Goal: Transaction & Acquisition: Purchase product/service

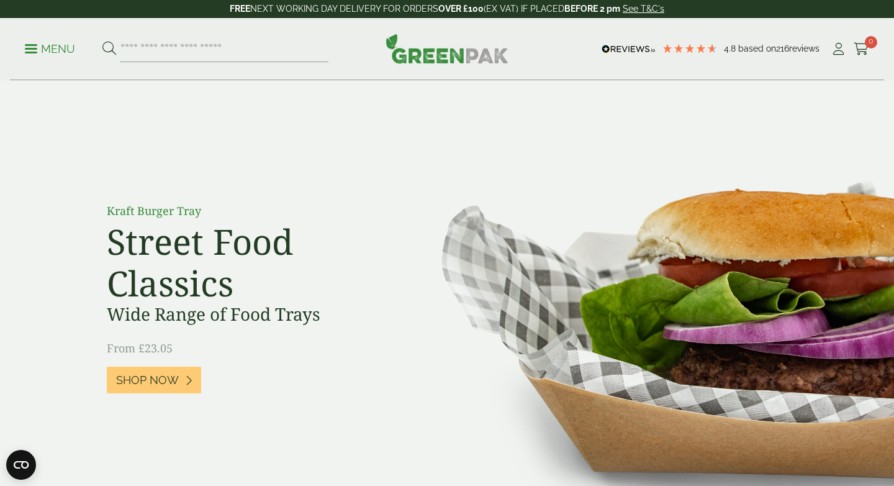
click at [410, 63] on img at bounding box center [447, 49] width 123 height 30
click at [27, 48] on span at bounding box center [31, 49] width 12 height 2
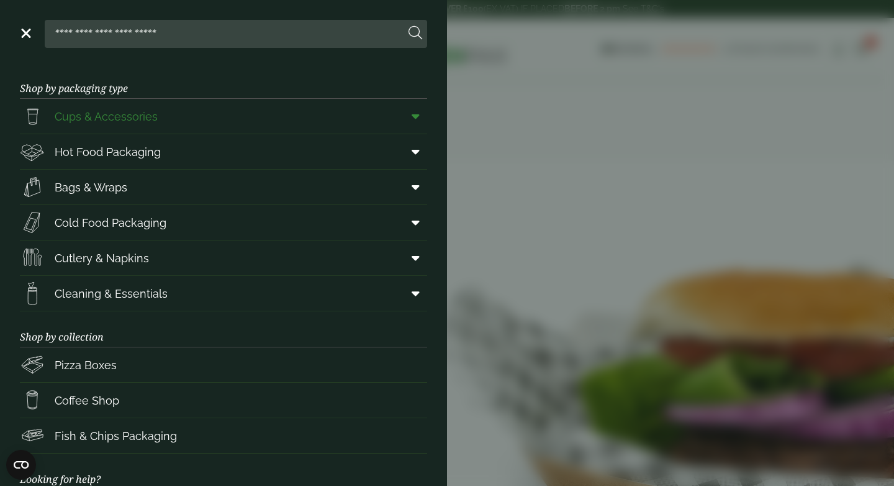
click at [73, 127] on span "Cups & Accessories" at bounding box center [89, 116] width 138 height 25
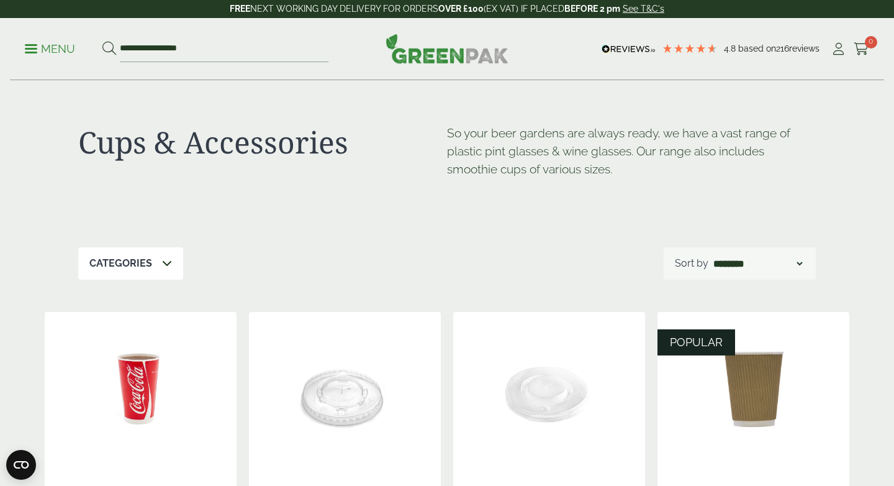
click at [342, 382] on img at bounding box center [345, 389] width 192 height 155
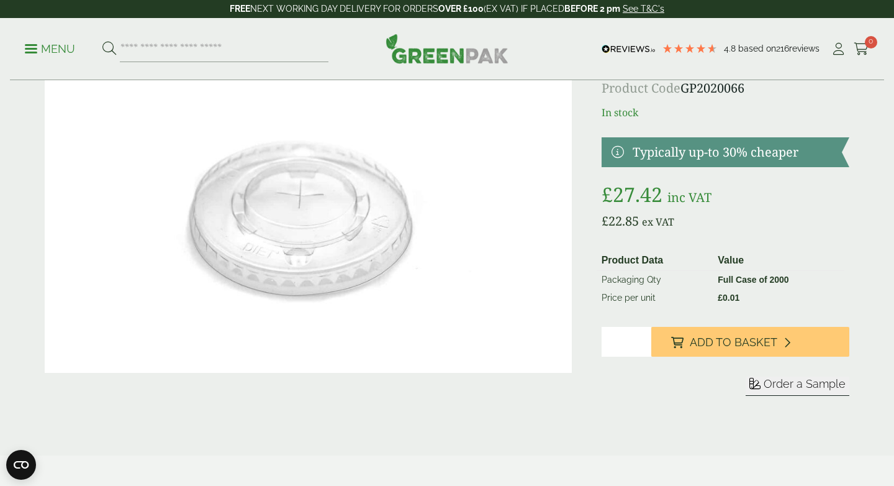
scroll to position [71, 0]
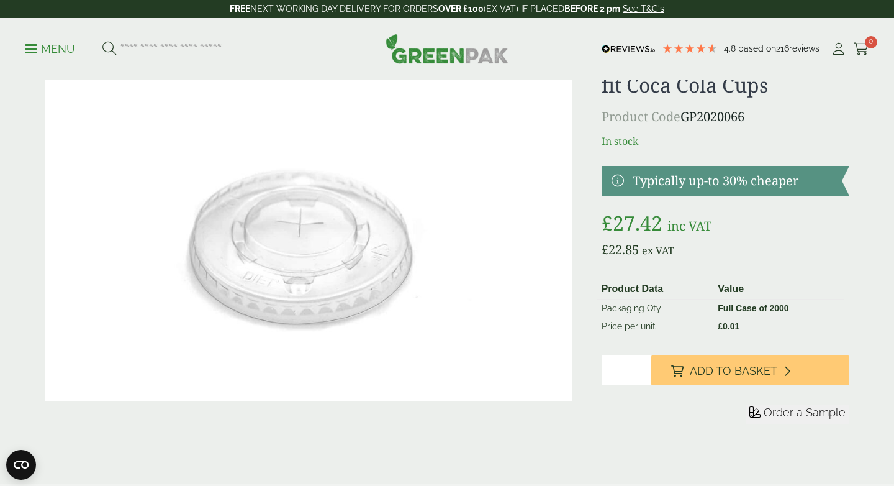
click at [618, 259] on div "8/12oz Straw Slot Lid - To fit Coca Cola Cups Product Code GP2020066 In stock T…" at bounding box center [726, 252] width 248 height 404
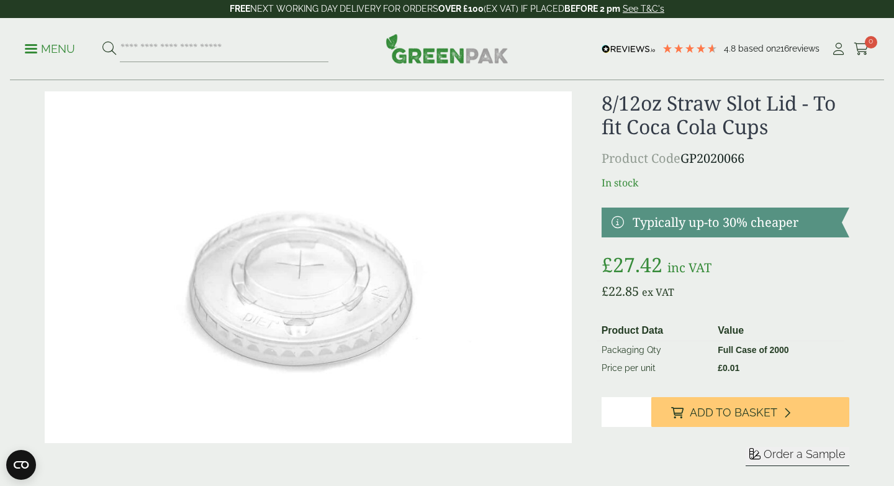
scroll to position [0, 0]
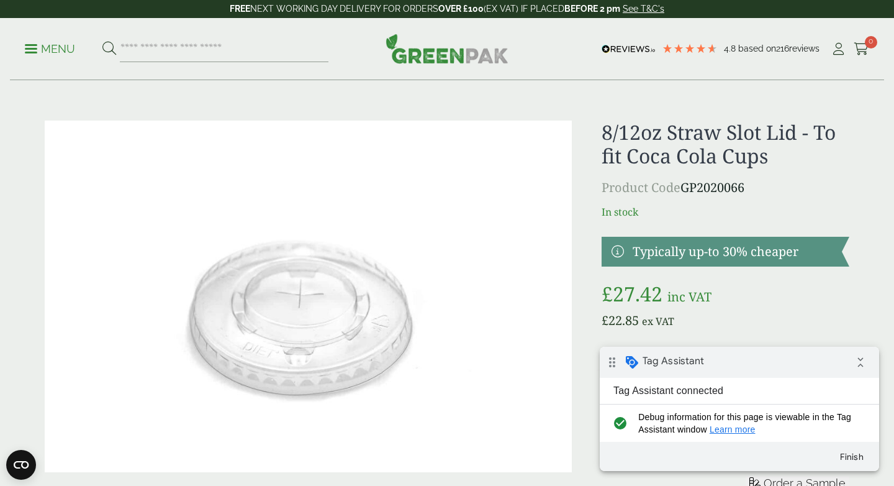
click at [583, 281] on div "8/12oz Straw Slot Lid - To fit Coca Cola Cups Product Code GP2020066 In stock £…" at bounding box center [447, 322] width 820 height 404
click at [862, 362] on icon "collapse_all" at bounding box center [860, 362] width 25 height 25
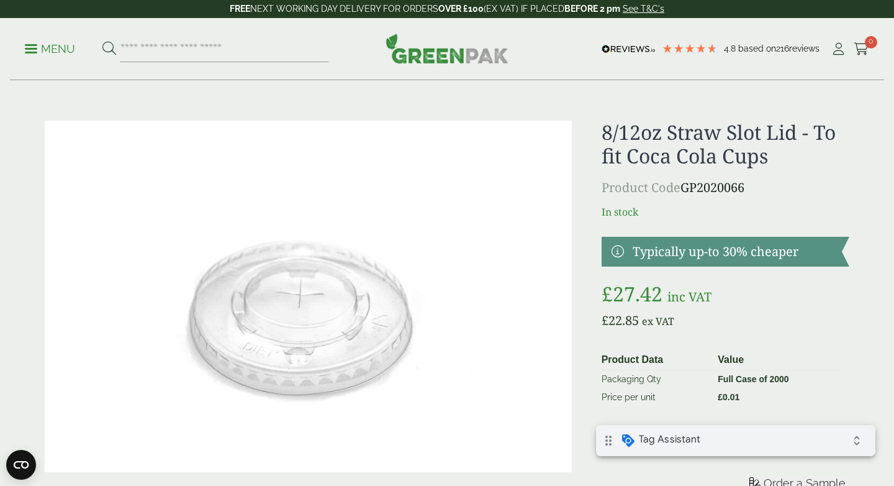
click at [805, 439] on div "drag_indicator Tag Assistant expand_all" at bounding box center [735, 440] width 279 height 31
click at [590, 199] on div "8/12oz Straw Slot Lid - To fit Coca Cola Cups Product Code GP2020066 In stock £…" at bounding box center [447, 322] width 820 height 404
click at [602, 134] on h1 "8/12oz Straw Slot Lid - To fit Coca Cola Cups" at bounding box center [726, 144] width 248 height 48
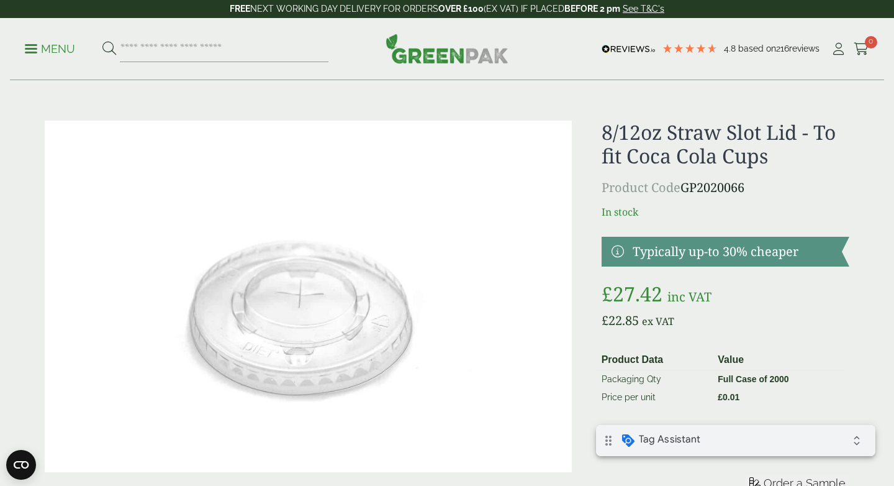
click at [602, 134] on h1 "8/12oz Straw Slot Lid - To fit Coca Cola Cups" at bounding box center [726, 144] width 248 height 48
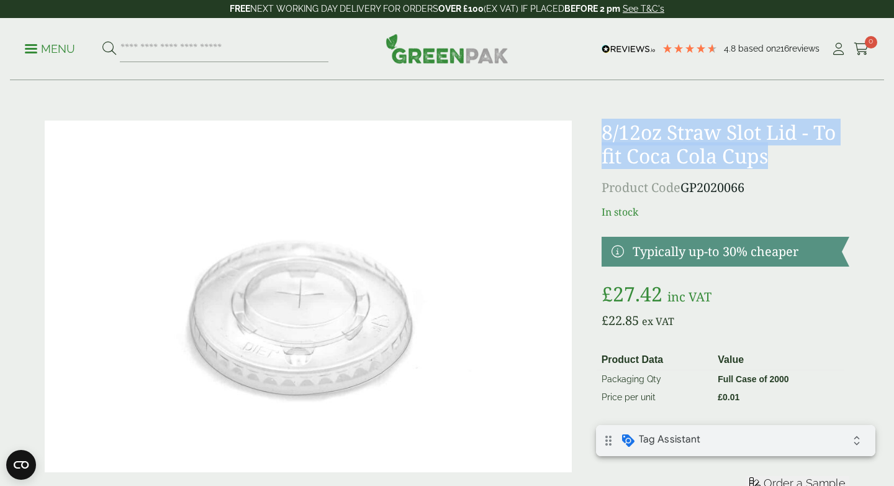
click at [602, 134] on h1 "8/12oz Straw Slot Lid - To fit Coca Cola Cups" at bounding box center [726, 144] width 248 height 48
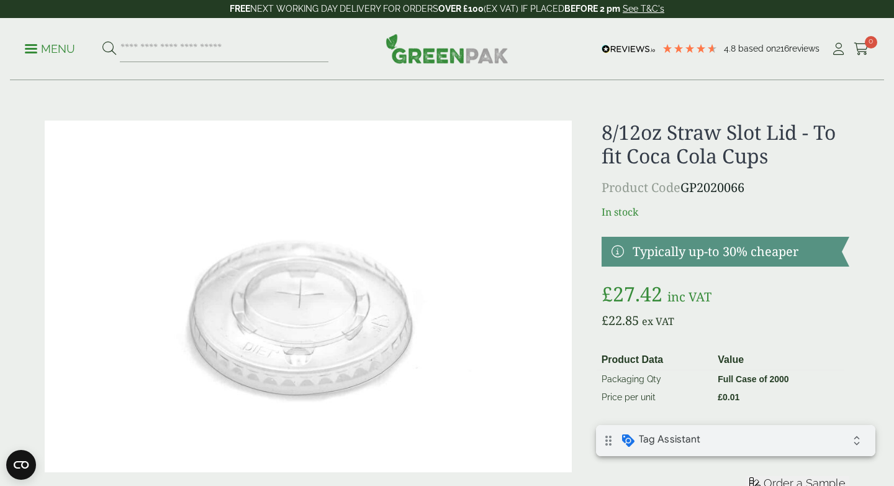
click at [602, 134] on h1 "8/12oz Straw Slot Lid - To fit Coca Cola Cups" at bounding box center [726, 144] width 248 height 48
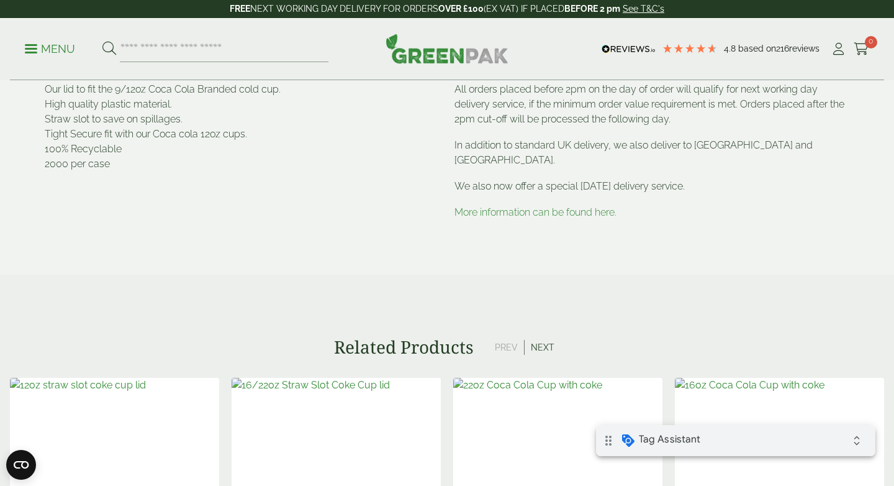
scroll to position [110, 0]
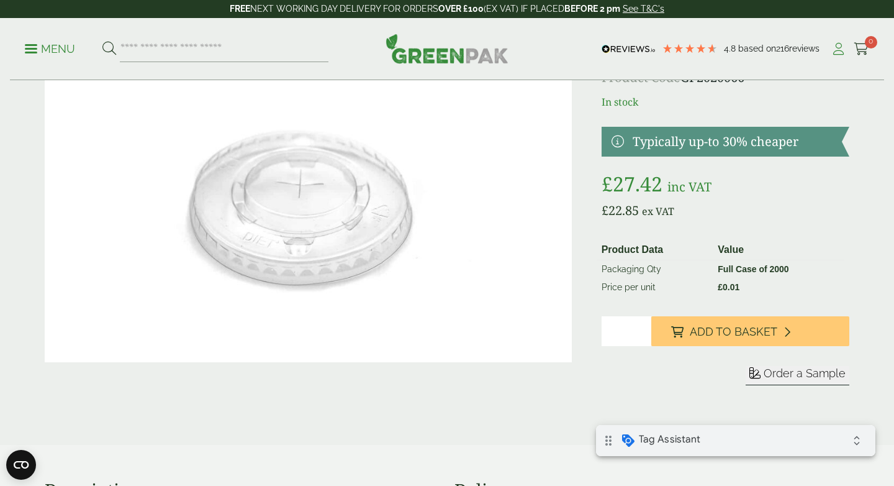
click at [841, 50] on icon at bounding box center [839, 49] width 16 height 12
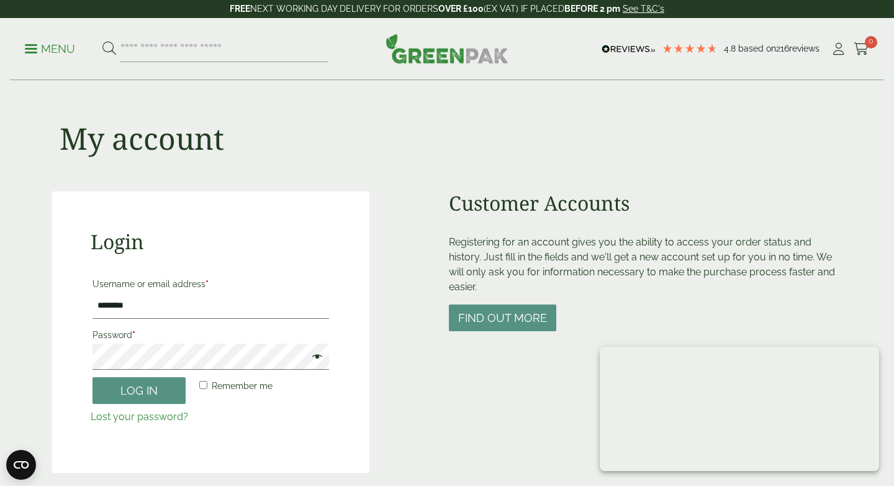
click at [156, 389] on button "Log in" at bounding box center [139, 390] width 93 height 27
